Goal: Task Accomplishment & Management: Use online tool/utility

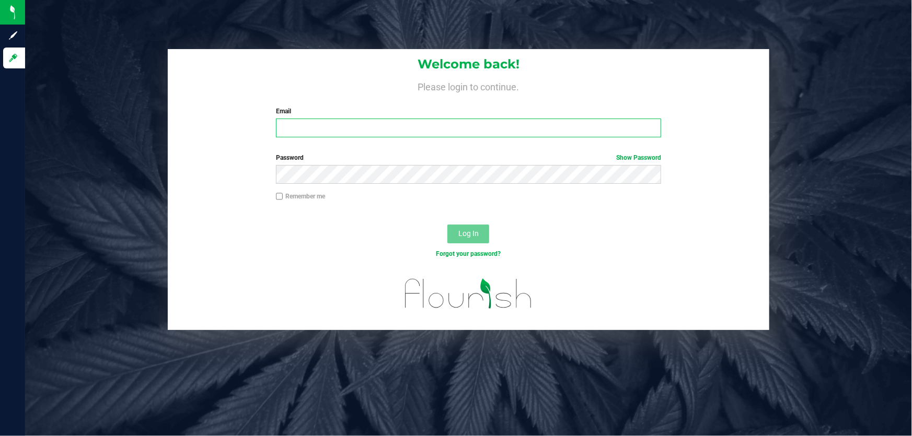
click at [372, 130] on input "Email" at bounding box center [469, 128] width 386 height 19
type input "[EMAIL_ADDRESS][DOMAIN_NAME]"
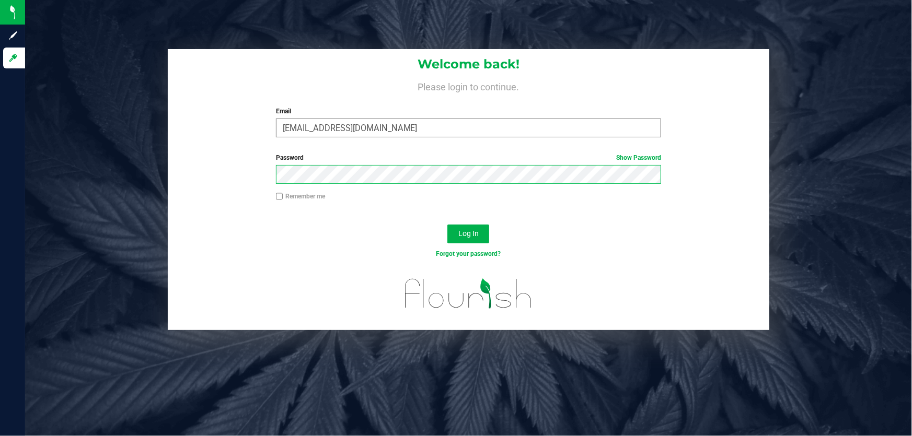
click at [447, 225] on button "Log In" at bounding box center [468, 234] width 42 height 19
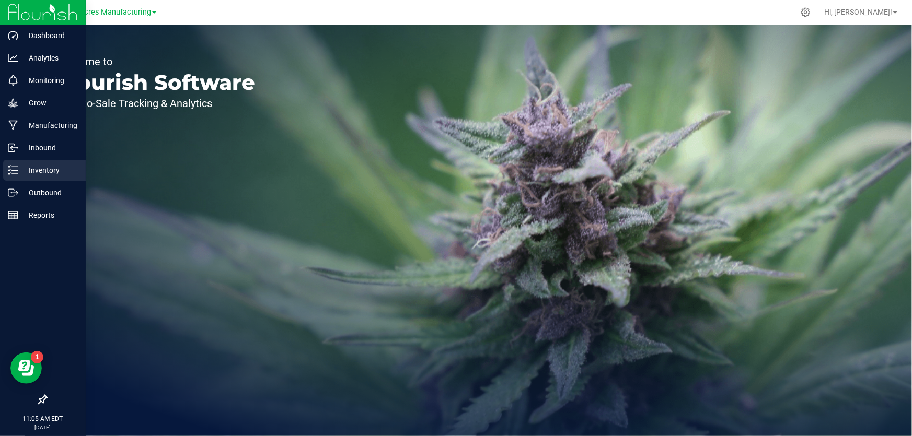
click at [10, 168] on icon at bounding box center [13, 170] width 10 height 10
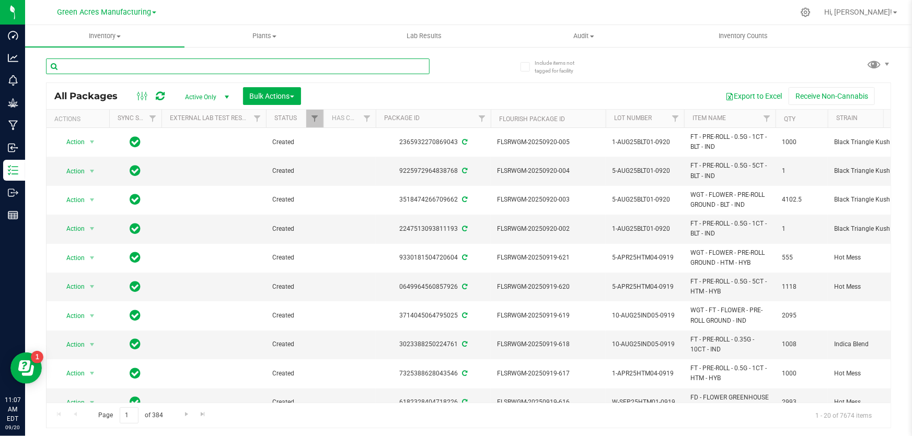
click at [164, 73] on input "text" at bounding box center [238, 67] width 384 height 16
paste input "LH-SEP25BLT02"
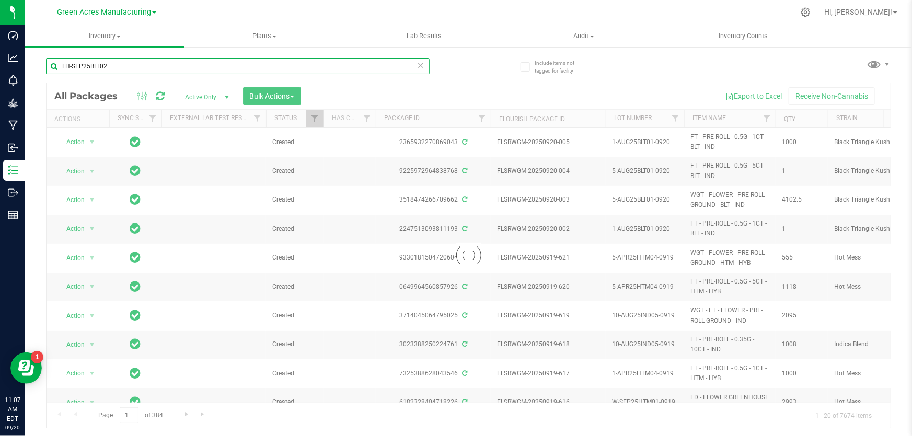
type input "LH-SEP25BLT02"
